Goal: Transaction & Acquisition: Subscribe to service/newsletter

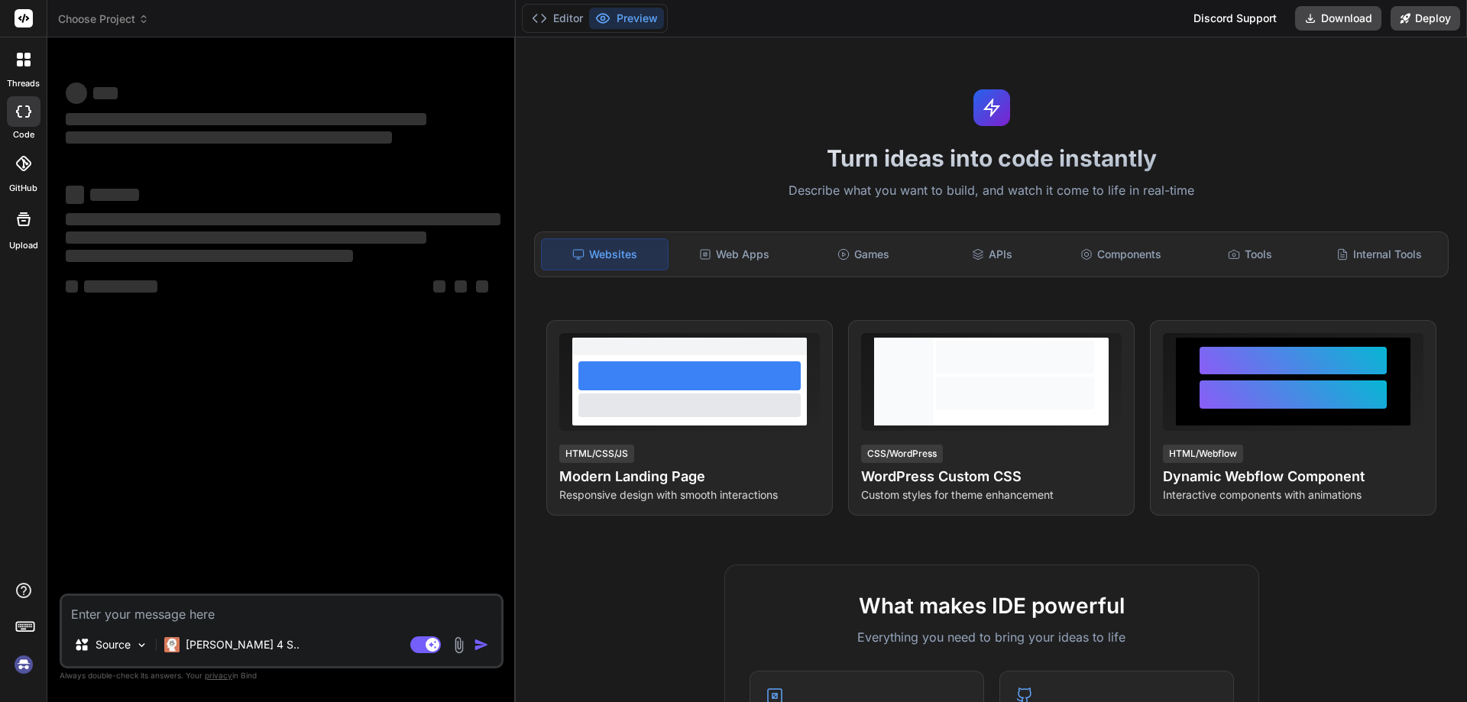
click at [147, 604] on textarea at bounding box center [281, 610] width 439 height 28
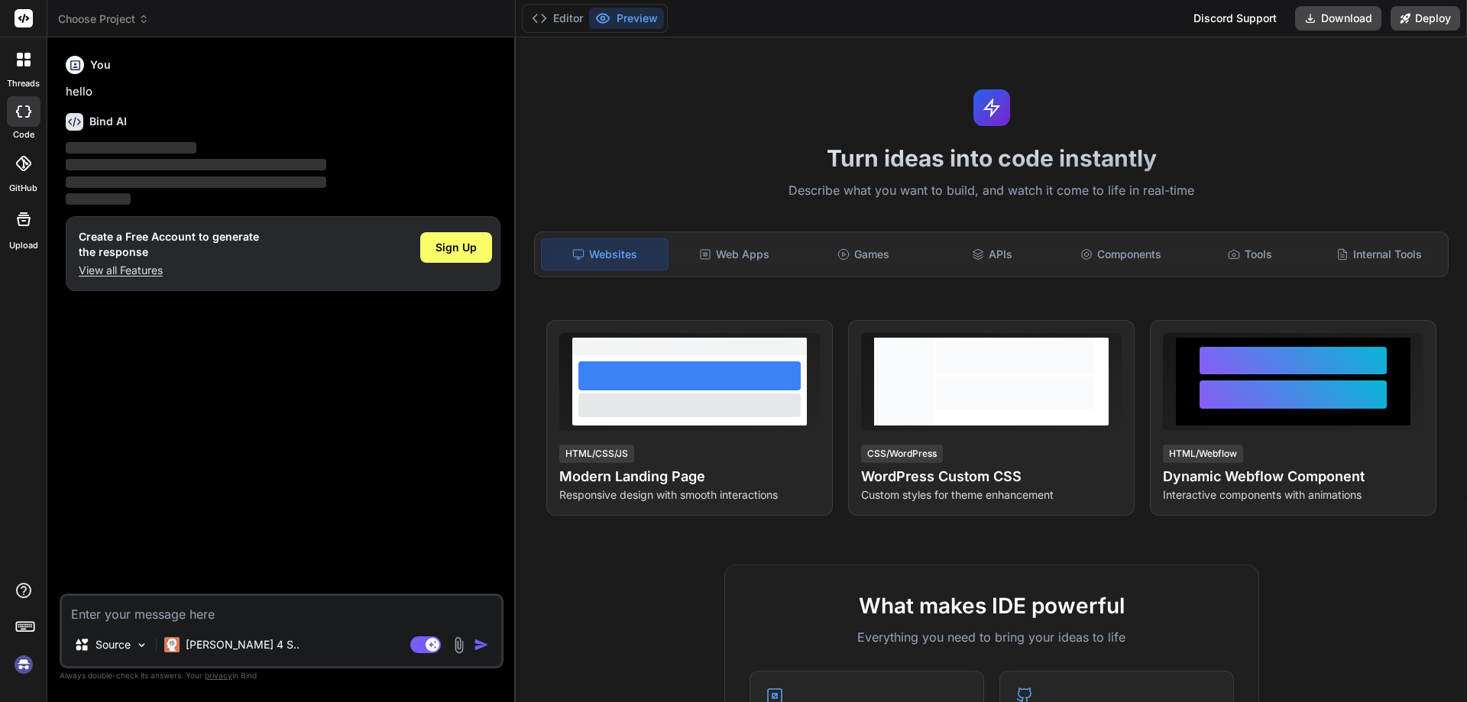
type textarea "x"
type textarea "You are climbing a staircase. It takes n steps to reach the top. Each time you …"
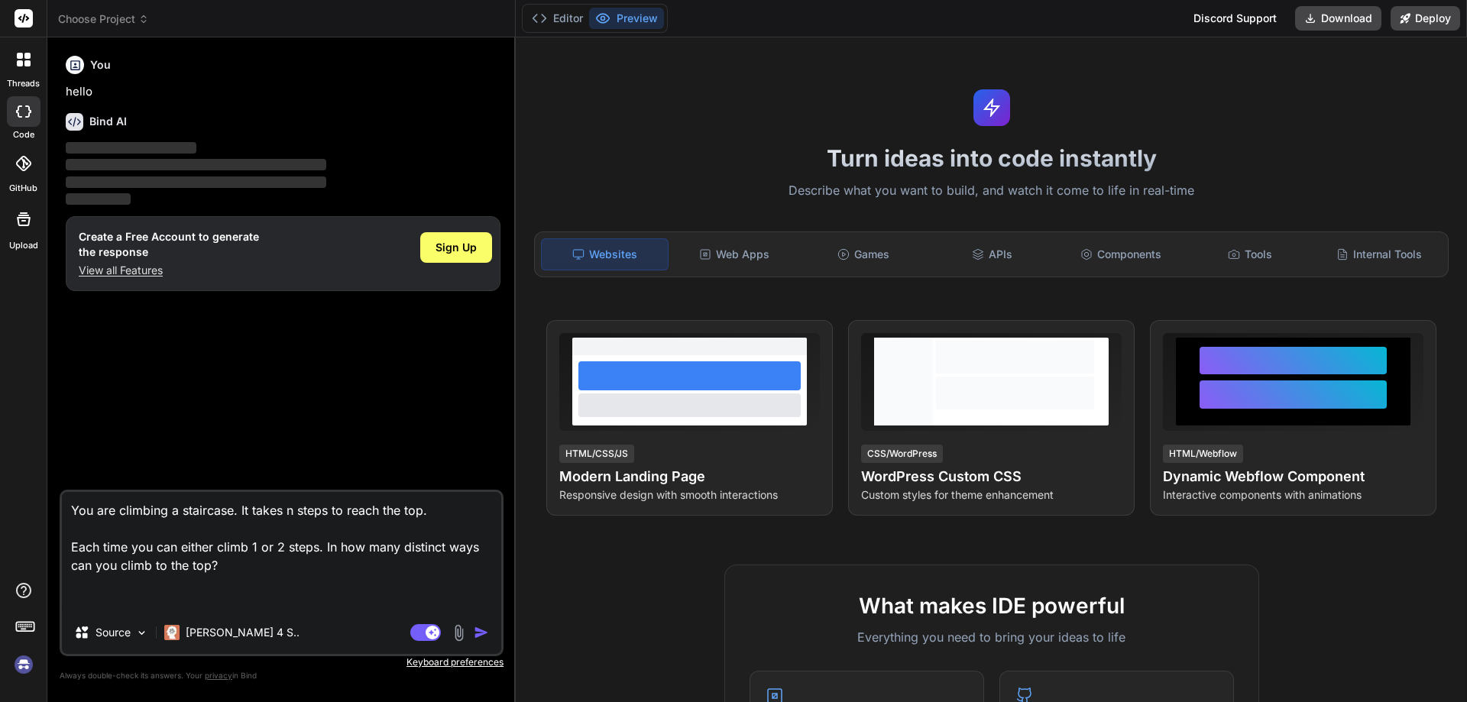
type textarea "x"
type textarea "You are climbing a staircase. It takes n steps to reach the top. Each time you …"
click at [481, 633] on img "button" at bounding box center [481, 632] width 15 height 15
click at [144, 275] on p "View all Features" at bounding box center [169, 270] width 180 height 15
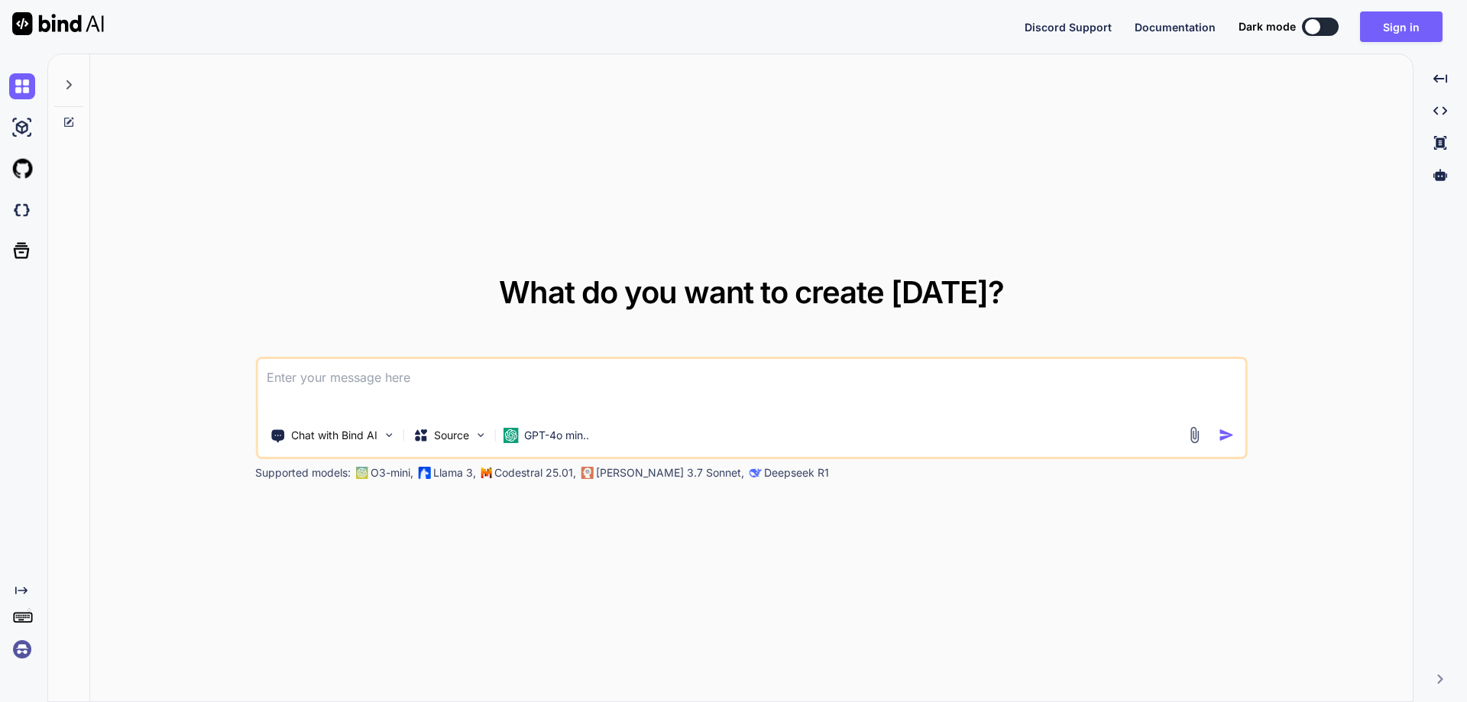
click at [371, 390] on textarea at bounding box center [751, 387] width 988 height 57
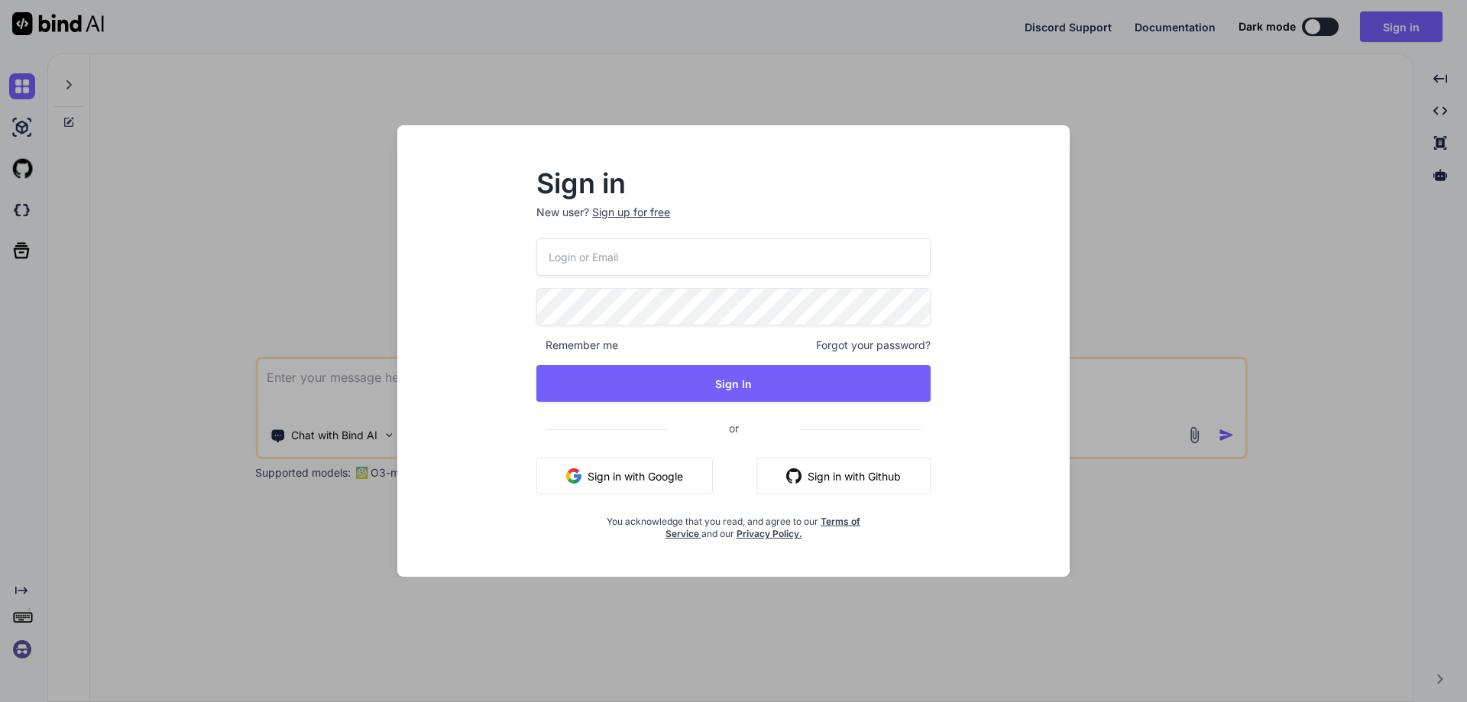
click at [610, 262] on input "email" at bounding box center [733, 256] width 394 height 37
type input "[EMAIL_ADDRESS][DOMAIN_NAME]"
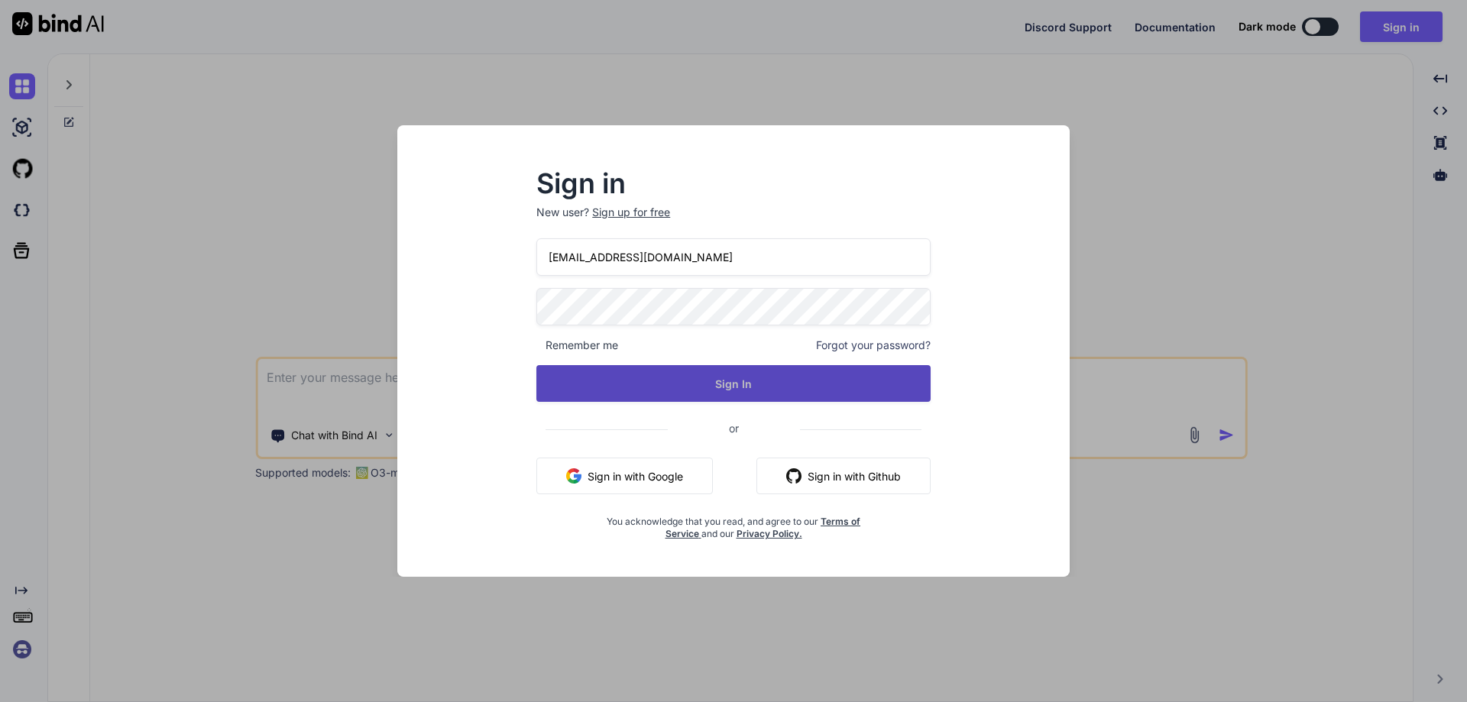
click at [643, 379] on button "Sign In" at bounding box center [733, 383] width 394 height 37
click at [691, 371] on button "Sign In" at bounding box center [733, 383] width 394 height 37
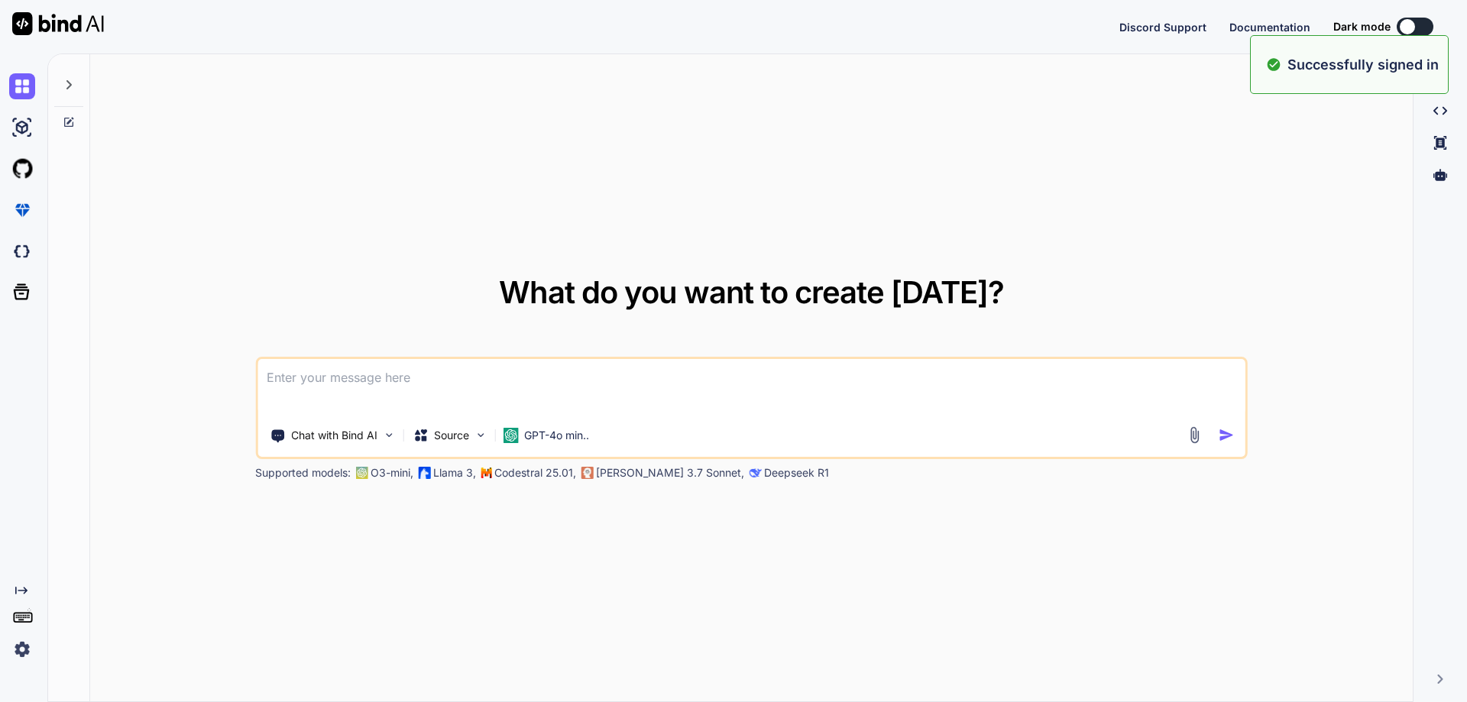
click at [358, 374] on textarea at bounding box center [751, 387] width 988 height 57
type textarea "x"
paste textarea
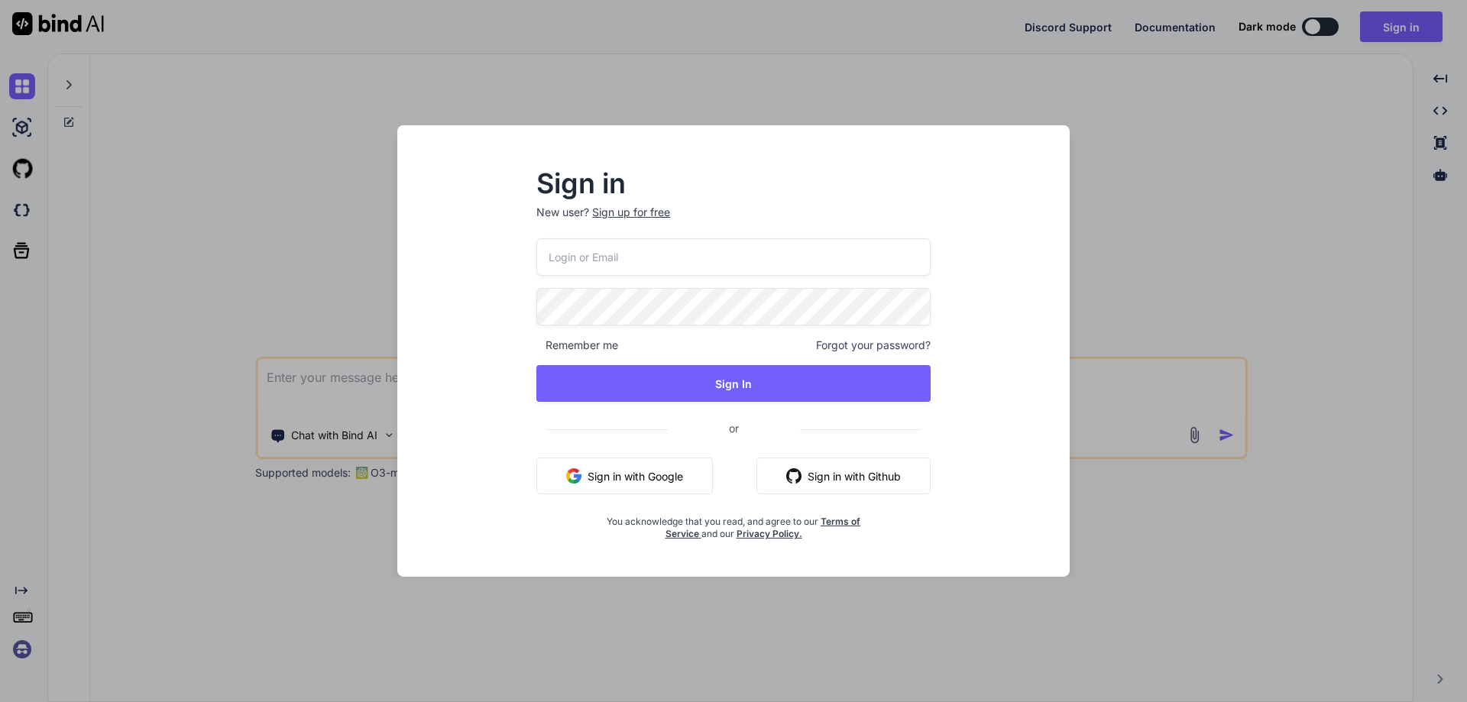
click at [601, 256] on input "email" at bounding box center [733, 256] width 394 height 37
click at [572, 250] on input "email" at bounding box center [733, 256] width 394 height 37
drag, startPoint x: 574, startPoint y: 257, endPoint x: 584, endPoint y: 260, distance: 10.4
click at [584, 260] on input "email" at bounding box center [733, 256] width 394 height 37
type input "[EMAIL_ADDRESS][DOMAIN_NAME]"
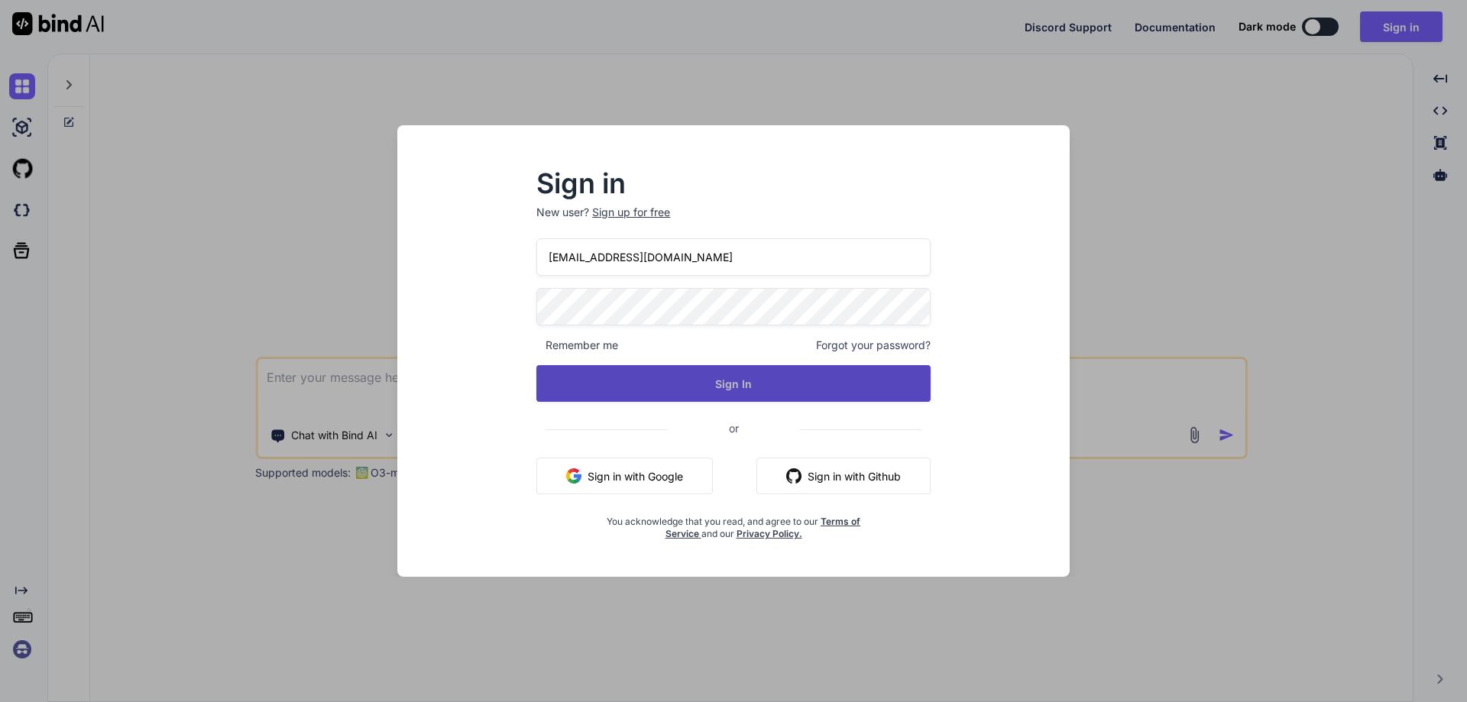
click at [761, 386] on button "Sign In" at bounding box center [733, 383] width 394 height 37
click at [756, 397] on button "Sign In" at bounding box center [733, 383] width 394 height 37
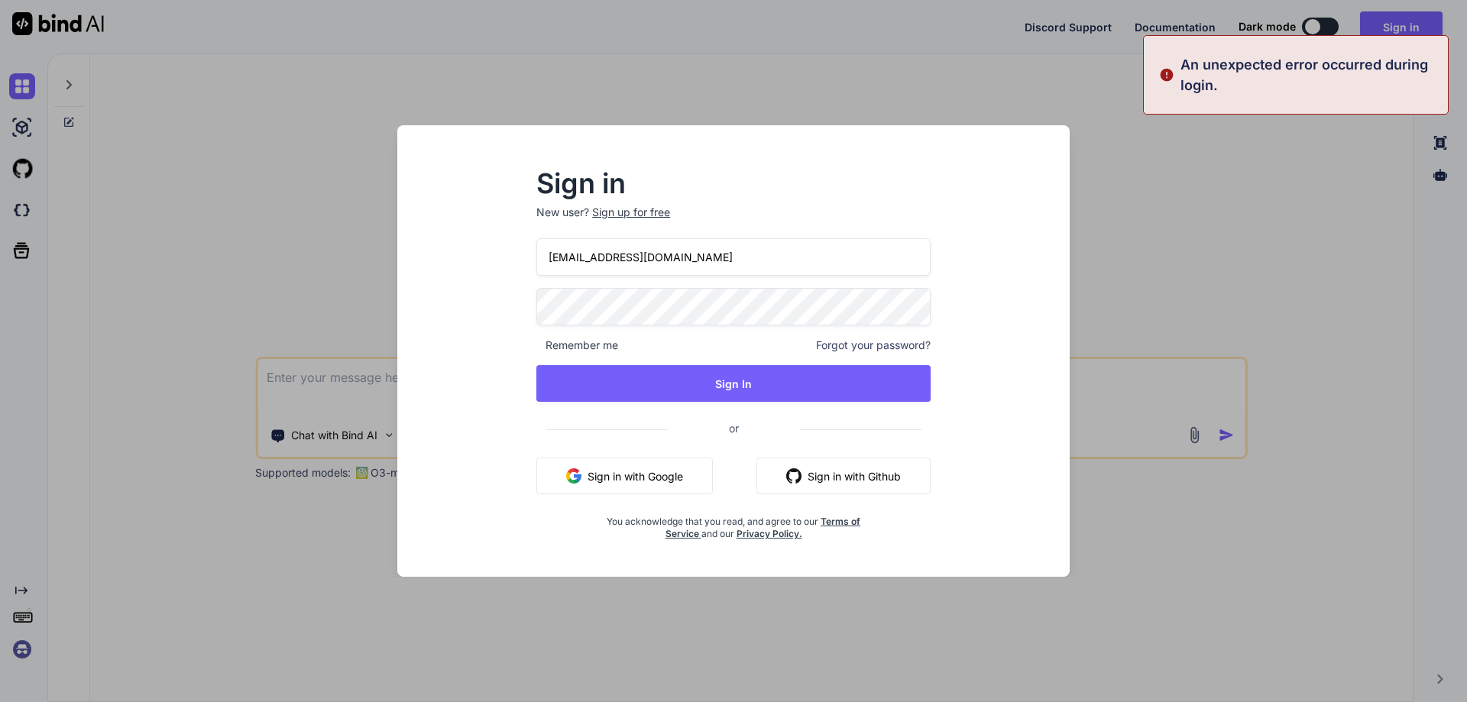
click at [1173, 254] on div "Sign in New user? Sign up for free [EMAIL_ADDRESS][DOMAIN_NAME] Remember me For…" at bounding box center [733, 351] width 1467 height 702
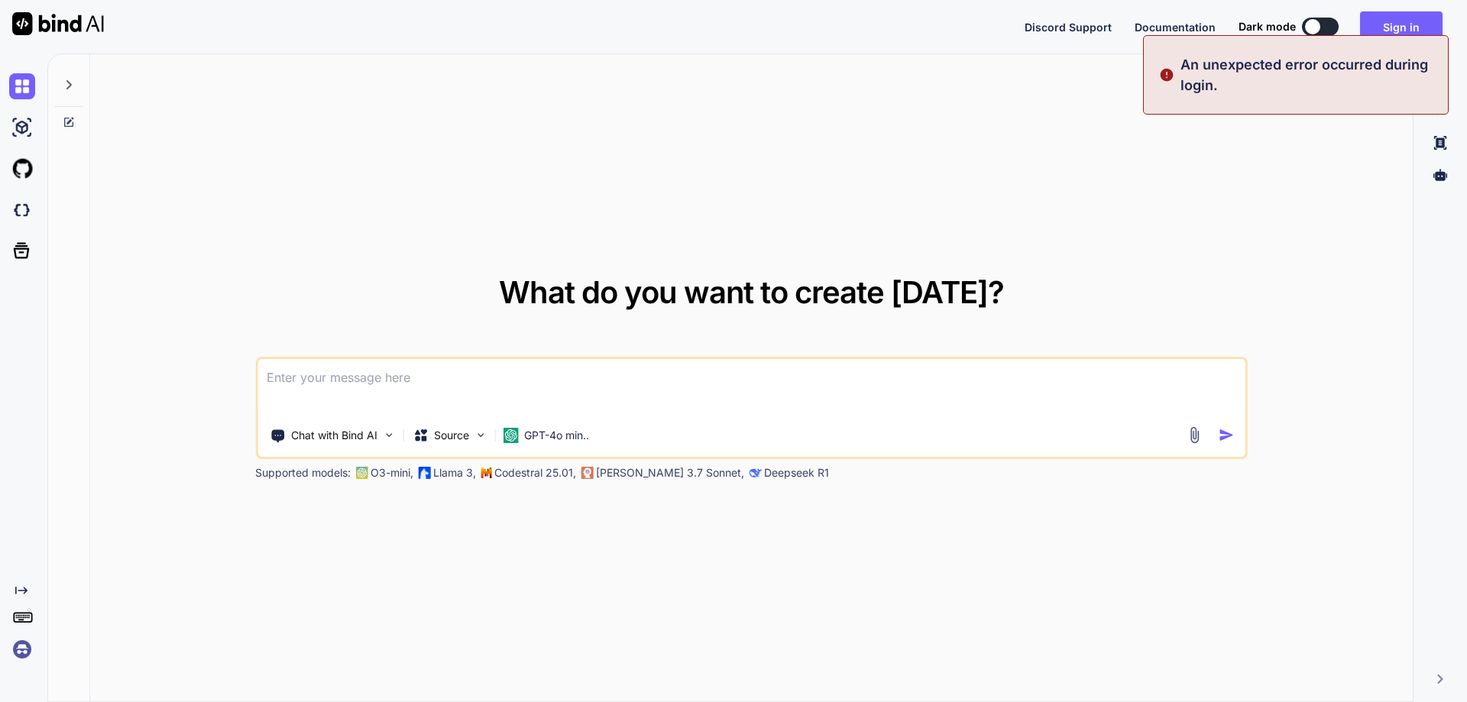
click at [446, 374] on textarea at bounding box center [751, 387] width 988 height 57
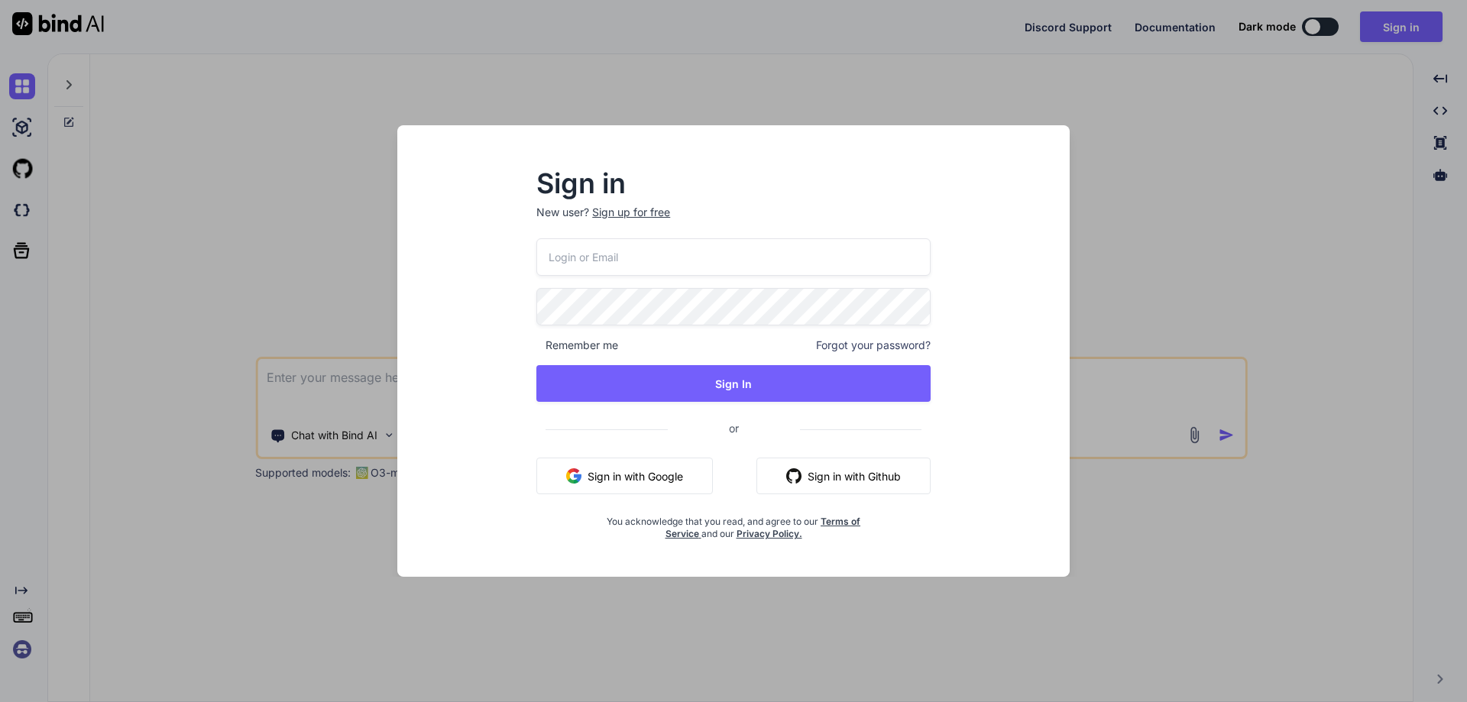
click at [651, 207] on div "Sign up for free" at bounding box center [631, 212] width 78 height 15
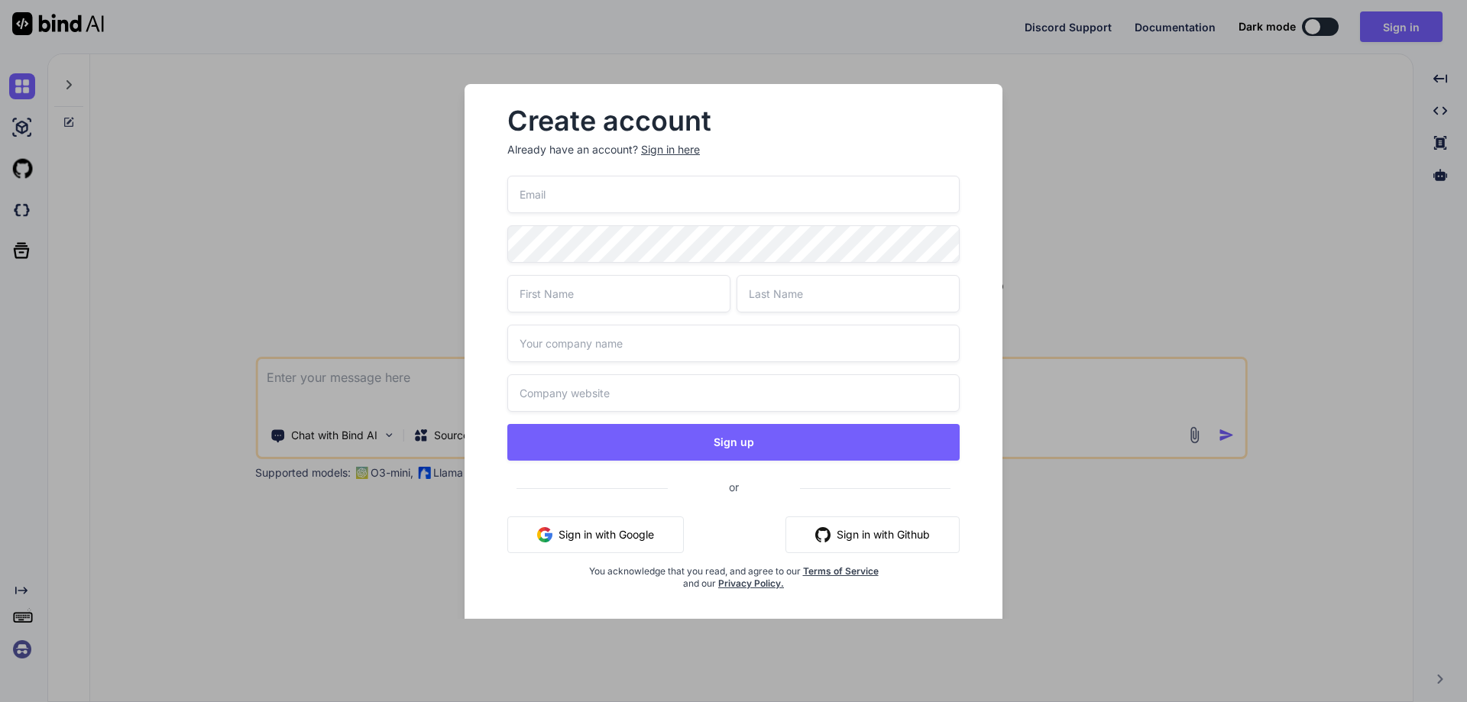
click at [594, 196] on input "email" at bounding box center [733, 194] width 452 height 37
type input "[EMAIL_ADDRESS][DOMAIN_NAME]"
type input "[PERSON_NAME]"
type input "QA"
click at [653, 340] on input "text" at bounding box center [733, 343] width 452 height 37
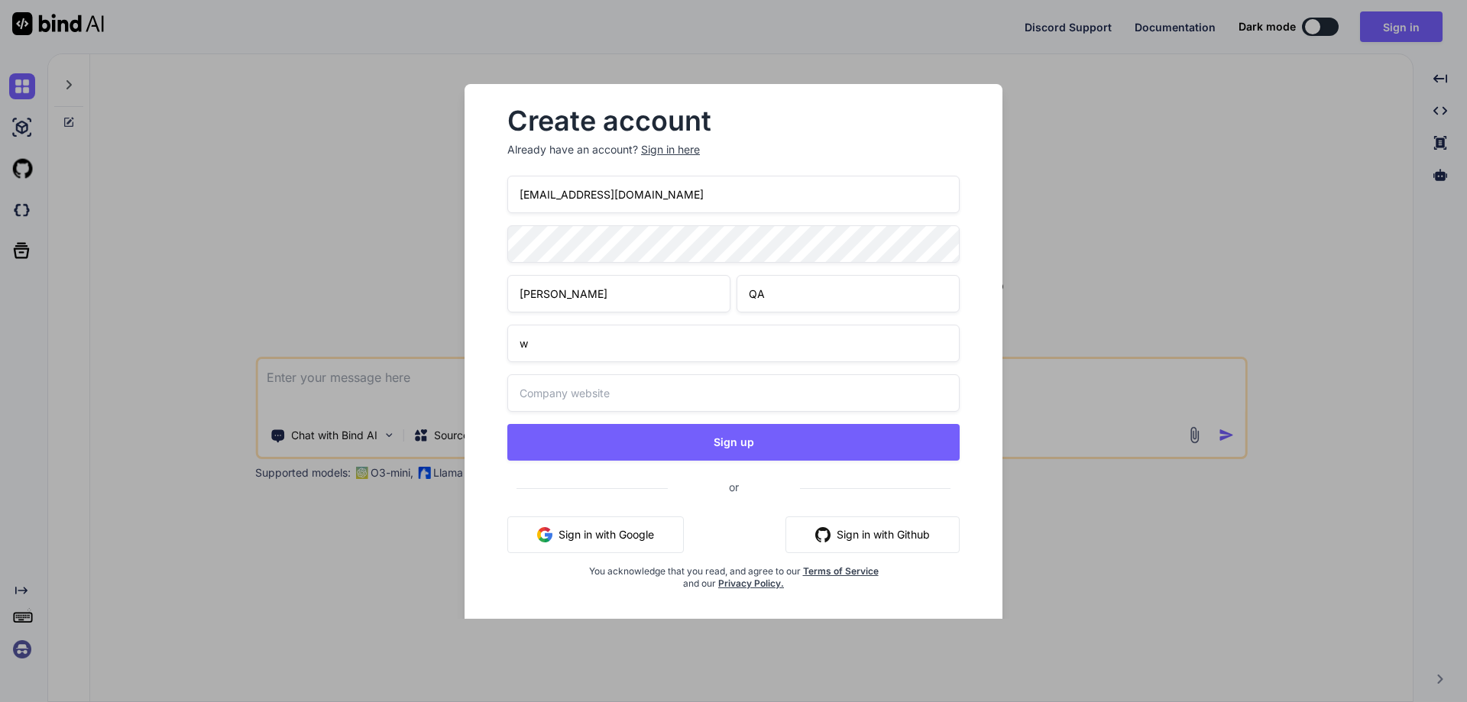
type input "w"
click at [590, 395] on input "text" at bounding box center [733, 392] width 452 height 37
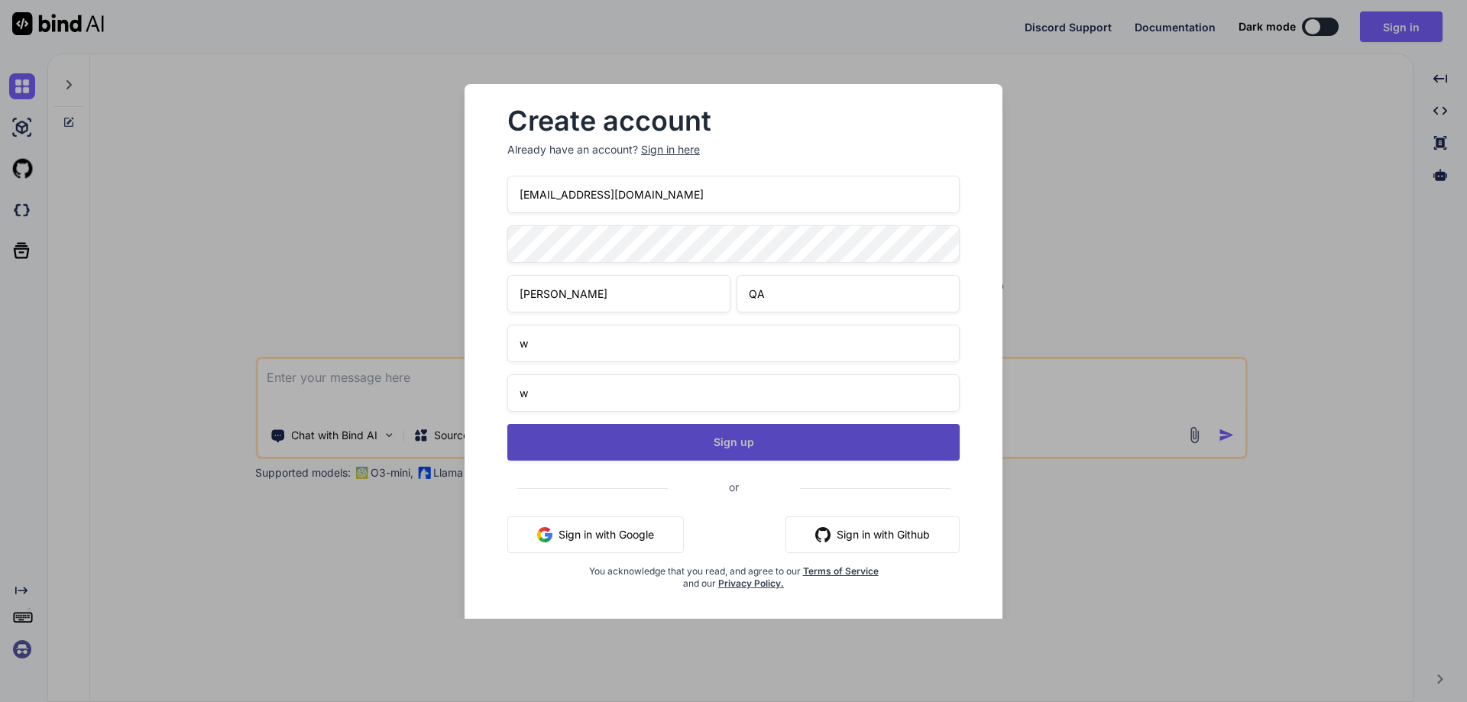
type input "w"
click at [655, 449] on button "Sign up" at bounding box center [733, 442] width 452 height 37
click at [766, 441] on button "Sign up" at bounding box center [733, 442] width 452 height 37
type textarea "x"
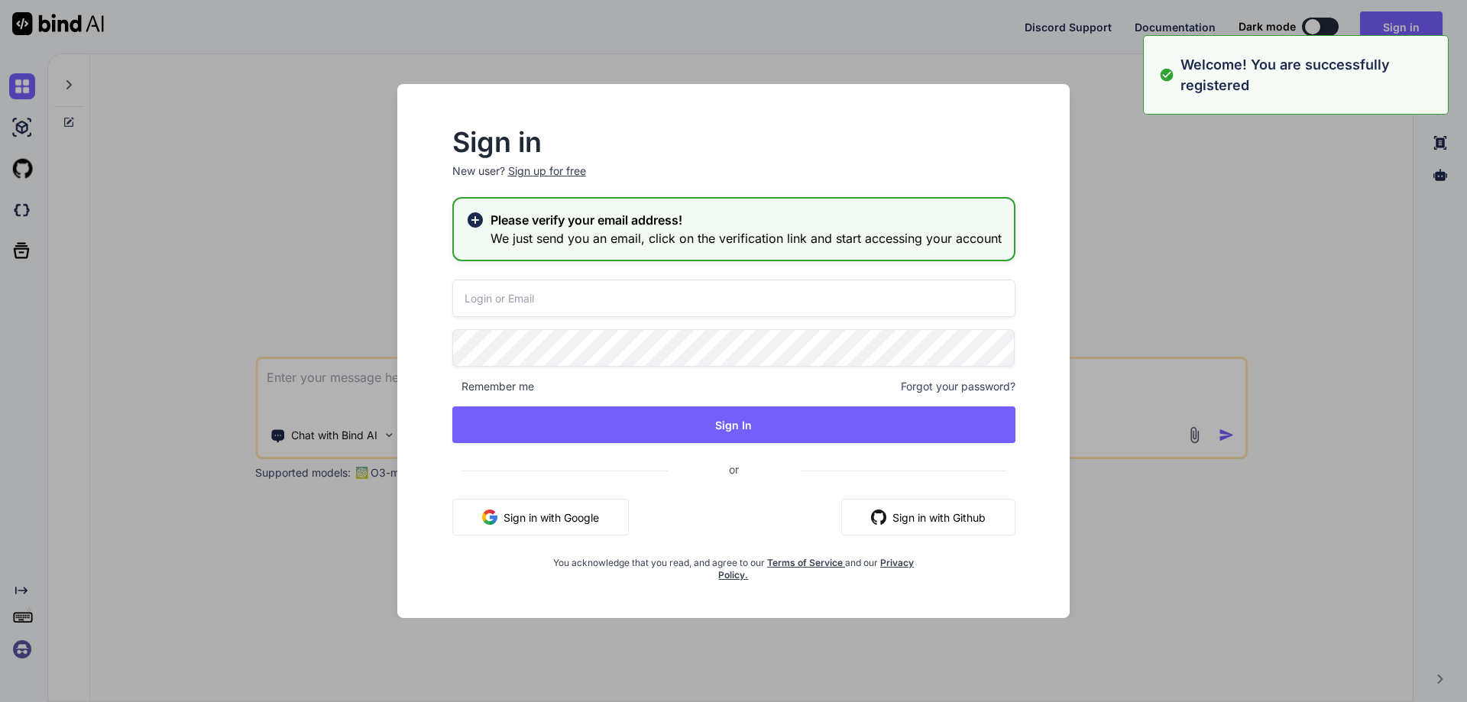
click at [662, 316] on input "email" at bounding box center [733, 298] width 563 height 37
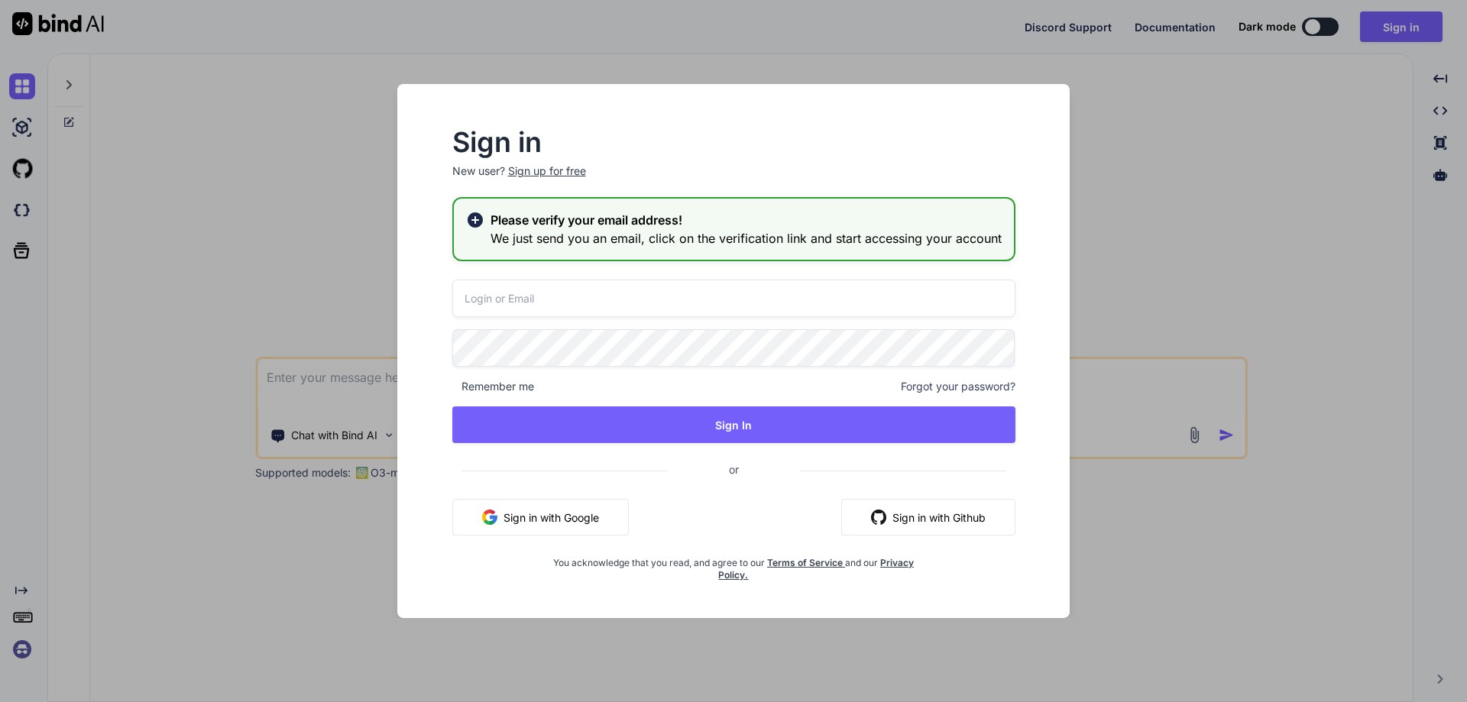
paste input "You are climbing a staircase. It takes n steps to reach the top. Each time you …"
type input "You are climbing a staircase. It takes n steps to reach the top. Each time you …"
click at [581, 375] on div "You are climbing a staircase. It takes n steps to reach the top. Each time you …" at bounding box center [733, 431] width 563 height 302
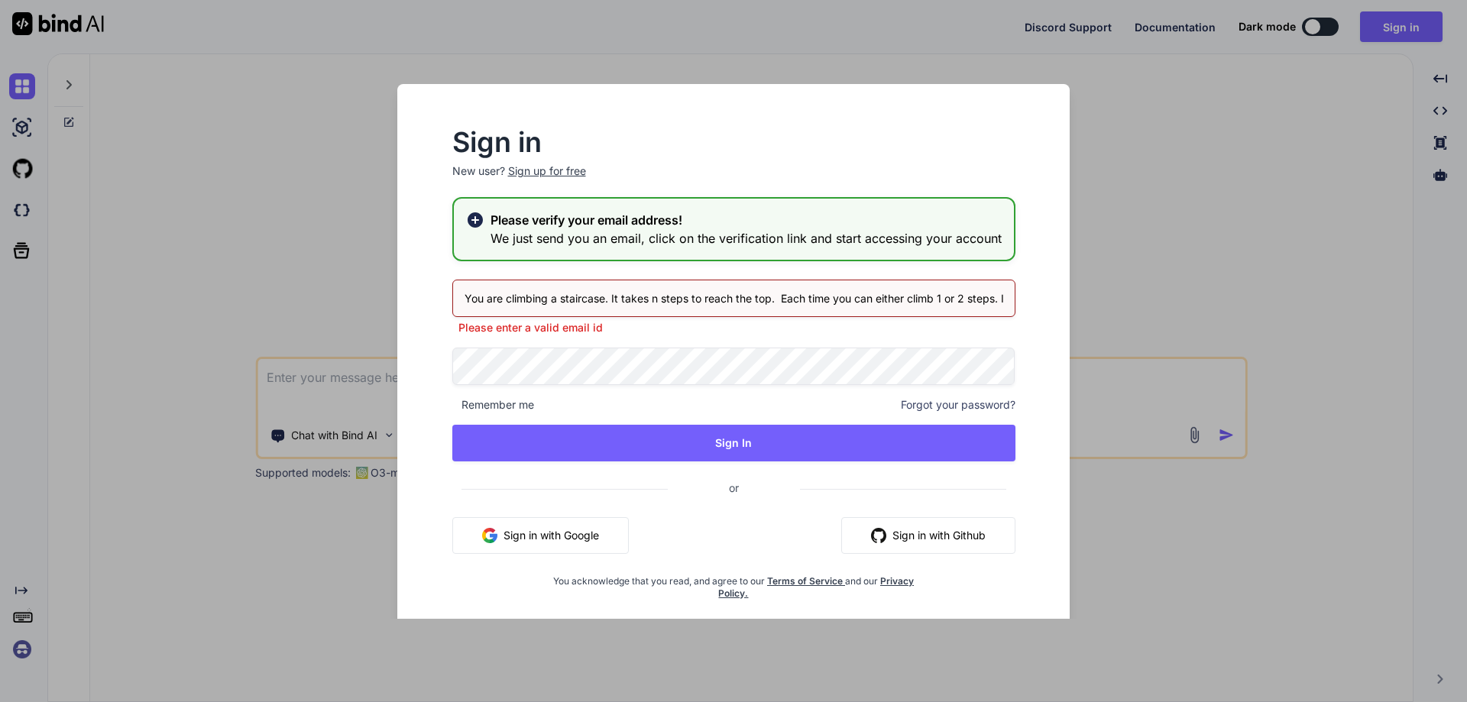
click at [474, 222] on rect at bounding box center [475, 219] width 9 height 9
click at [1104, 146] on div "Sign in New user? Sign up for free Please verify your email address! We just se…" at bounding box center [733, 351] width 1467 height 702
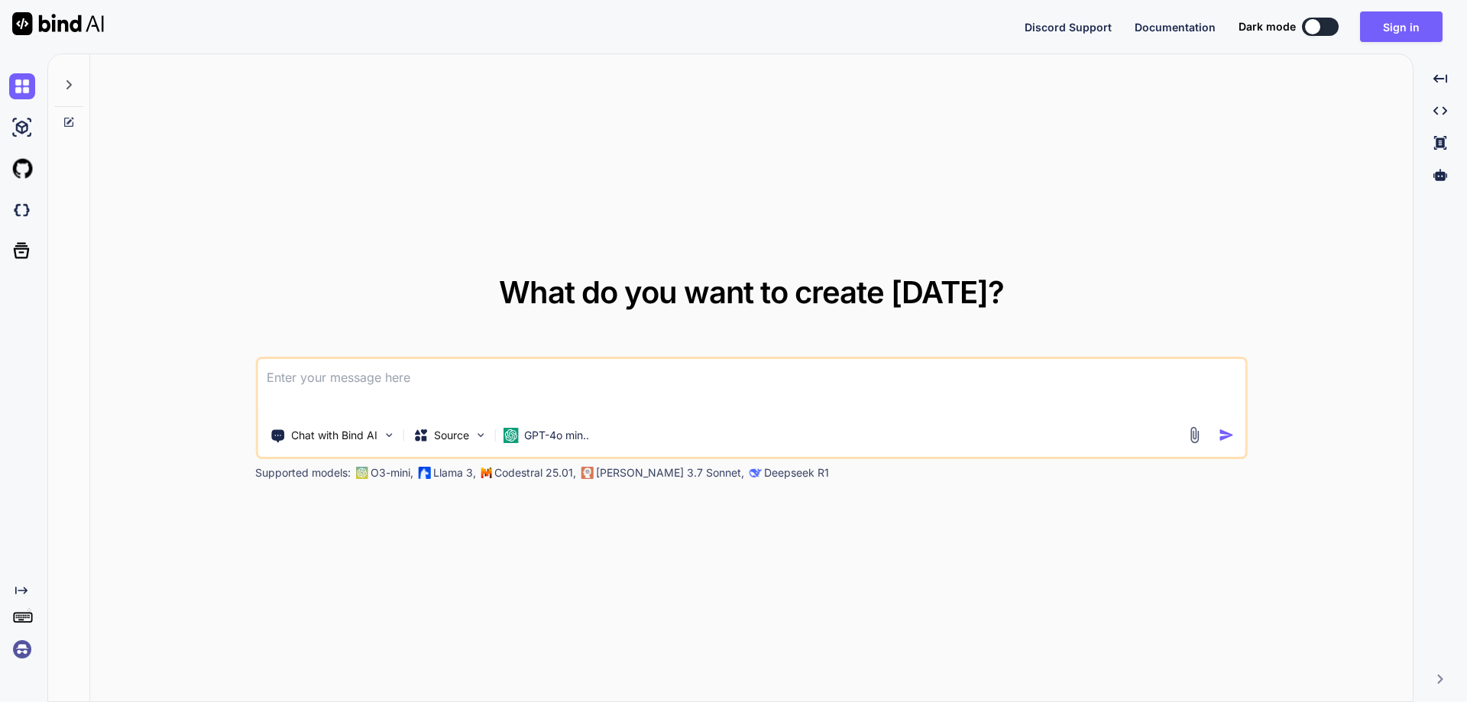
click at [69, 117] on icon at bounding box center [69, 122] width 12 height 12
click at [1403, 22] on button "Sign in" at bounding box center [1401, 26] width 83 height 31
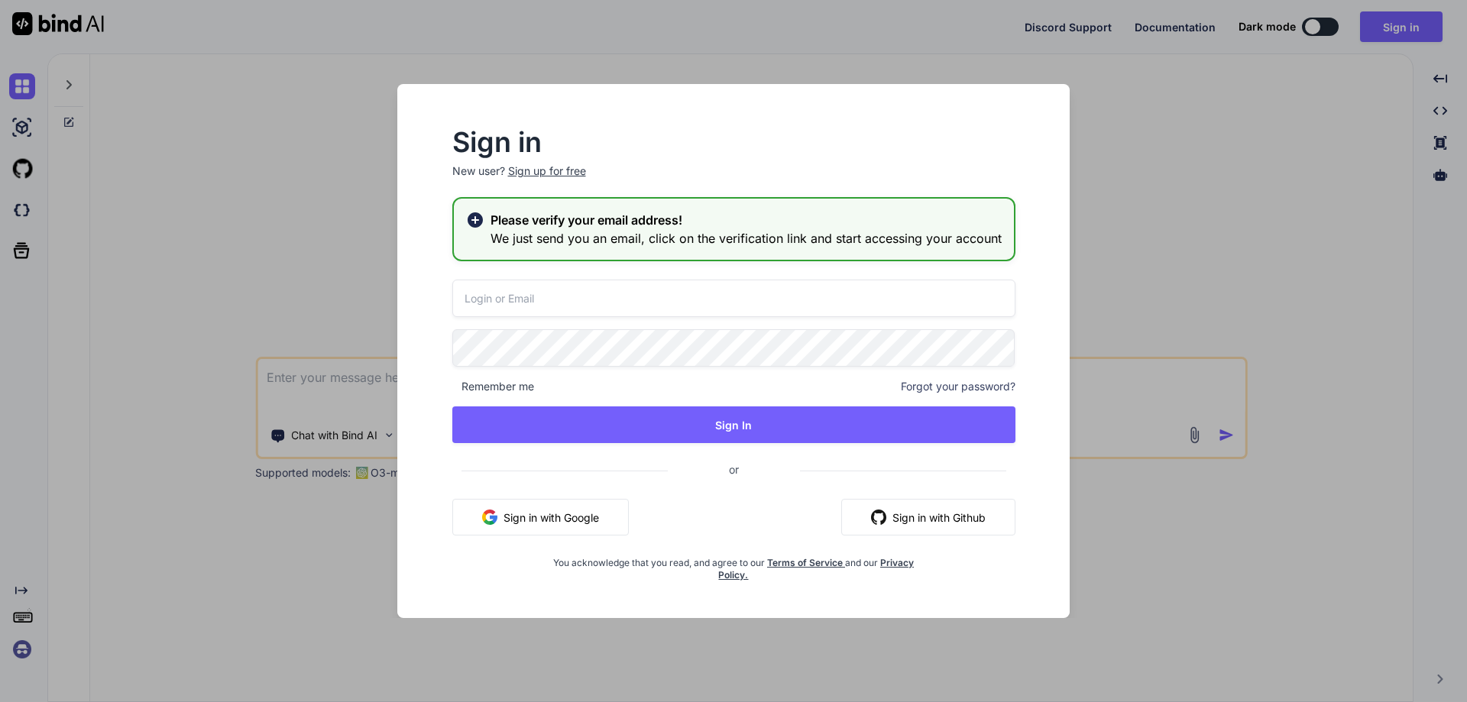
click at [527, 517] on button "Sign in with Google" at bounding box center [540, 517] width 176 height 37
